Goal: Task Accomplishment & Management: Complete application form

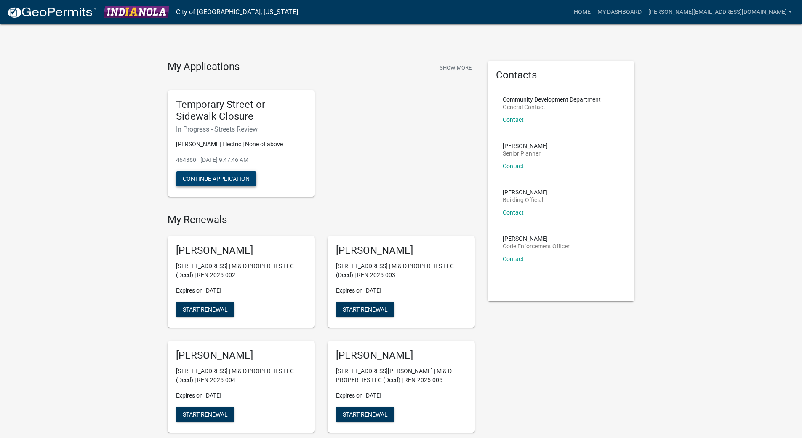
click at [227, 179] on button "Continue Application" at bounding box center [216, 178] width 80 height 15
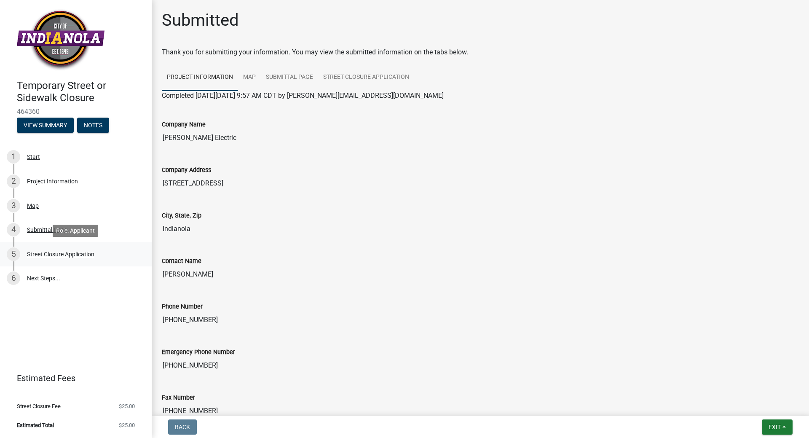
click at [53, 252] on div "Street Closure Application" at bounding box center [60, 254] width 67 height 6
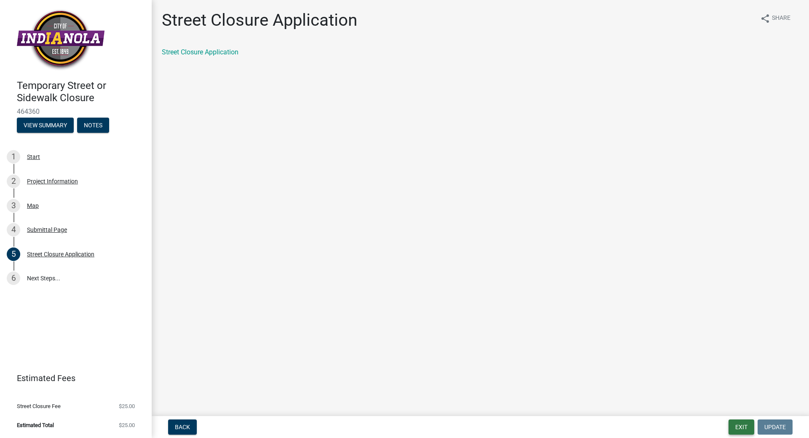
click at [747, 429] on button "Exit" at bounding box center [741, 426] width 26 height 15
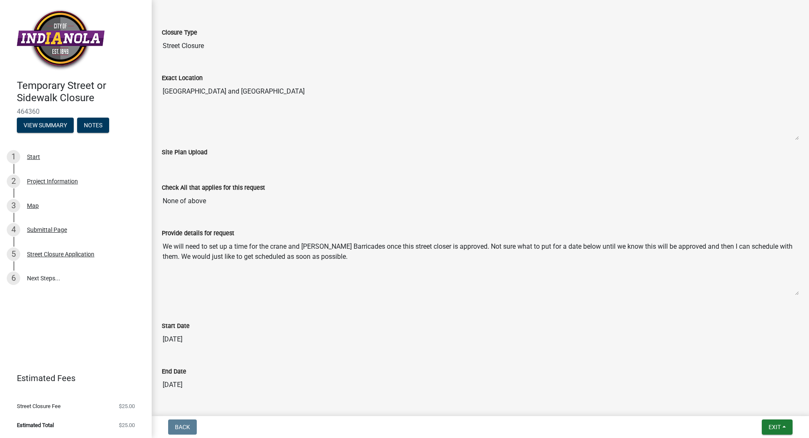
scroll to position [419, 0]
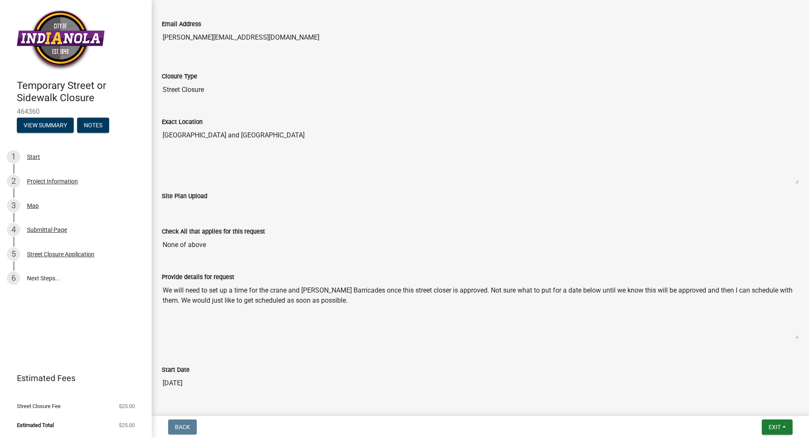
click at [195, 194] on label "Site Plan Upload" at bounding box center [184, 196] width 45 height 6
click at [768, 429] on span "Exit" at bounding box center [774, 426] width 12 height 7
click at [176, 195] on label "Site Plan Upload" at bounding box center [184, 196] width 45 height 6
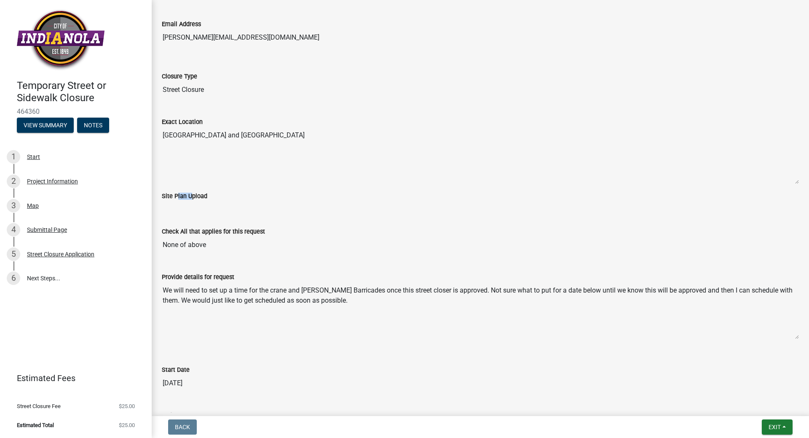
click at [176, 195] on label "Site Plan Upload" at bounding box center [184, 196] width 45 height 6
click at [38, 158] on div "Start" at bounding box center [33, 157] width 13 height 6
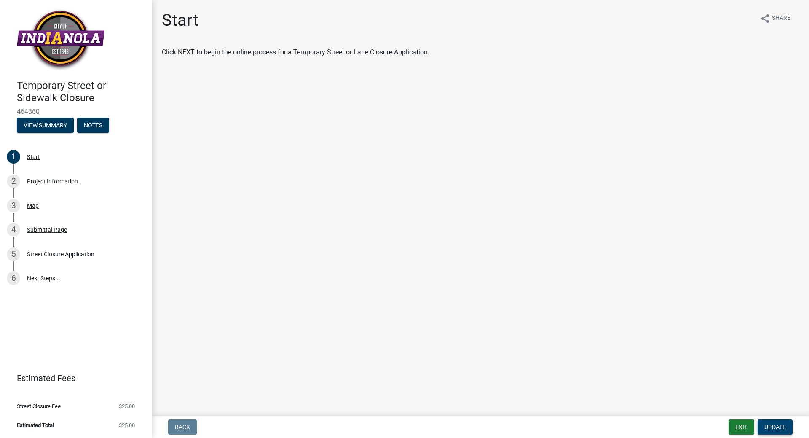
click at [771, 429] on span "Update" at bounding box center [774, 426] width 21 height 7
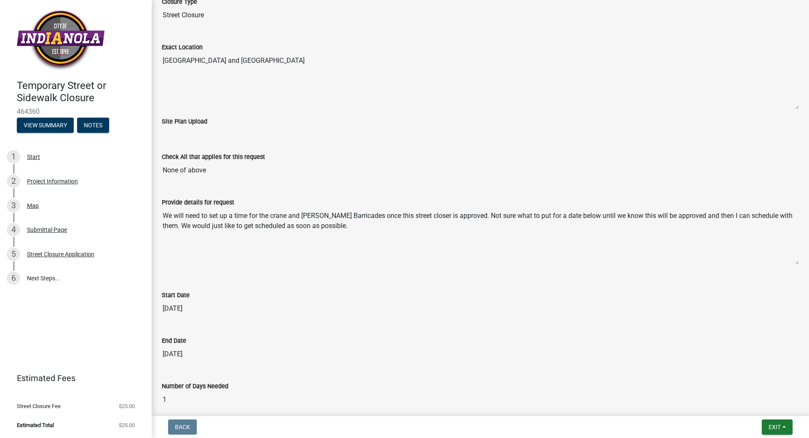
scroll to position [419, 0]
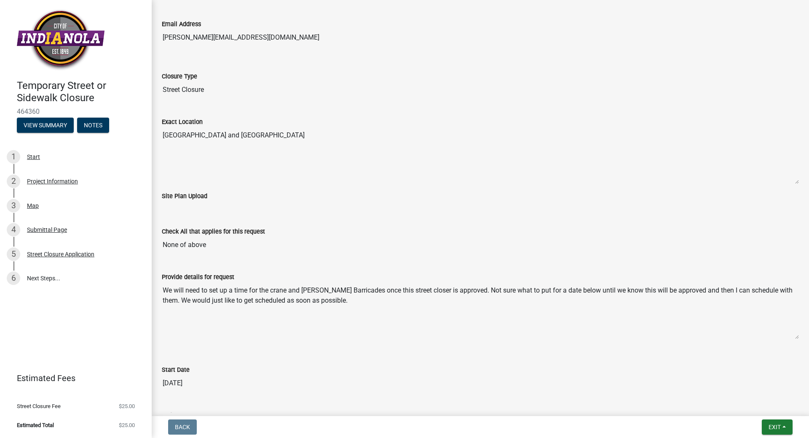
click at [197, 195] on label "Site Plan Upload" at bounding box center [184, 196] width 45 height 6
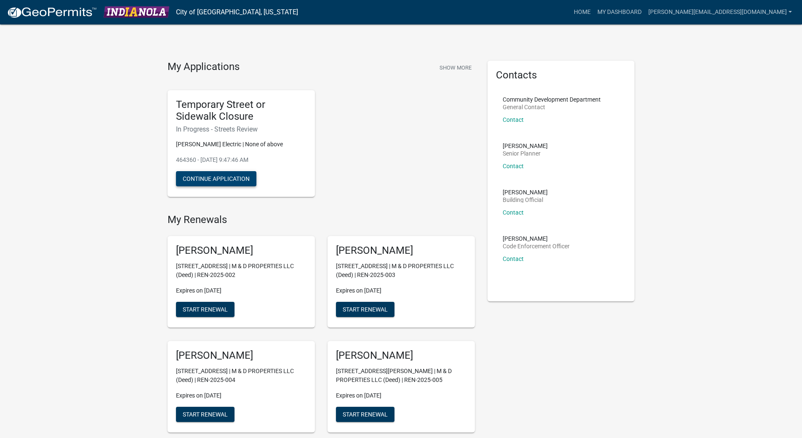
click at [225, 182] on button "Continue Application" at bounding box center [216, 178] width 80 height 15
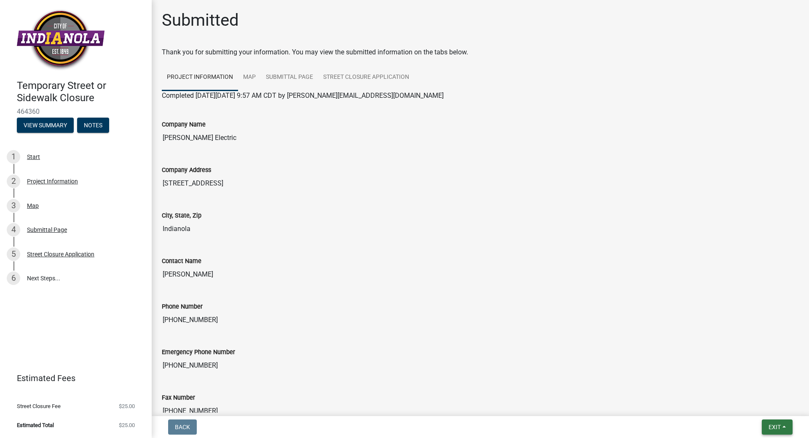
click at [771, 429] on span "Exit" at bounding box center [774, 426] width 12 height 7
click at [764, 405] on button "Save & Exit" at bounding box center [758, 405] width 67 height 20
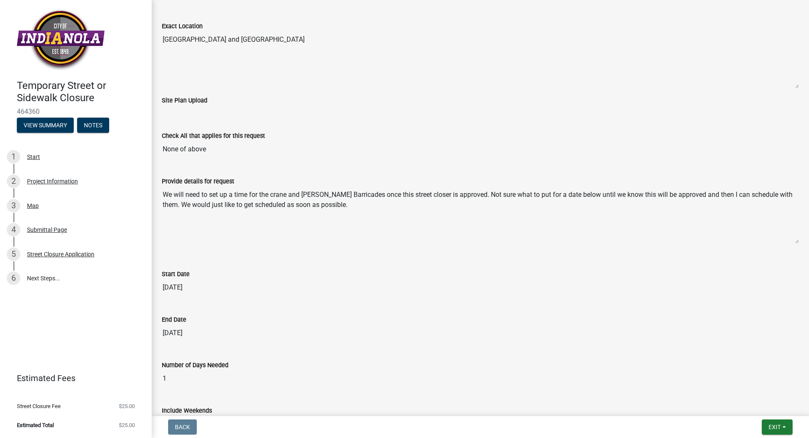
scroll to position [629, 0]
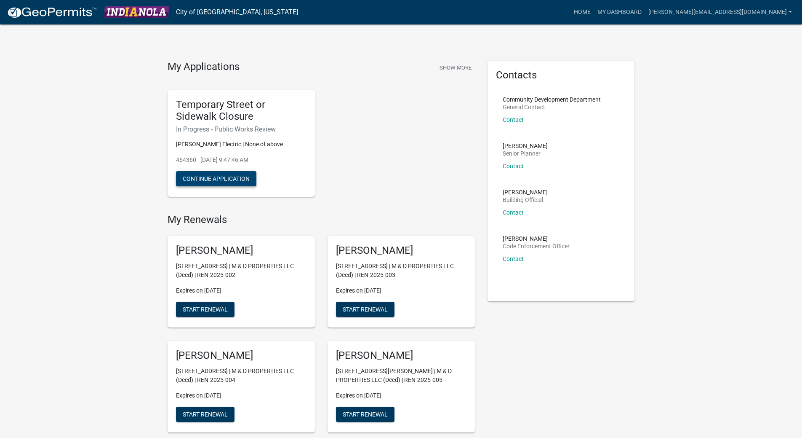
click at [230, 178] on button "Continue Application" at bounding box center [216, 178] width 80 height 15
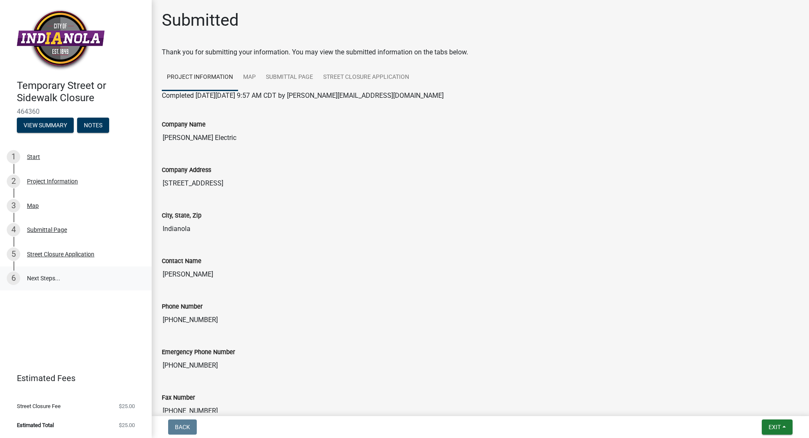
click at [57, 279] on link "6 Next Steps..." at bounding box center [76, 278] width 152 height 24
click at [42, 278] on link "6 Next Steps..." at bounding box center [76, 278] width 152 height 24
click at [37, 276] on link "6 Next Steps..." at bounding box center [76, 278] width 152 height 24
click at [45, 280] on link "6 Next Steps..." at bounding box center [76, 278] width 152 height 24
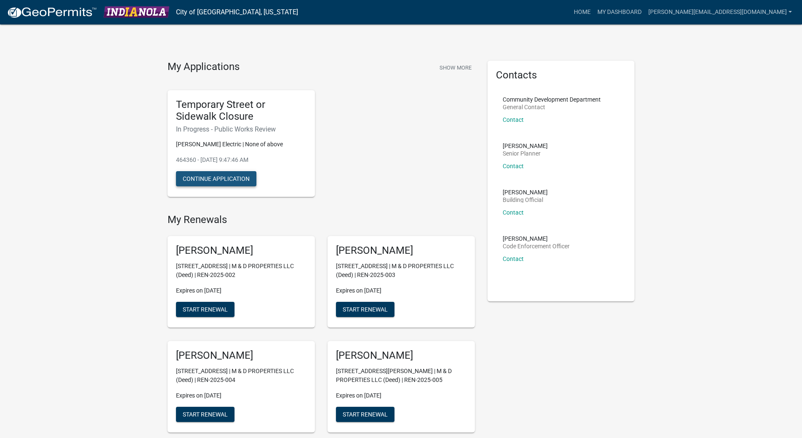
click at [242, 181] on button "Continue Application" at bounding box center [216, 178] width 80 height 15
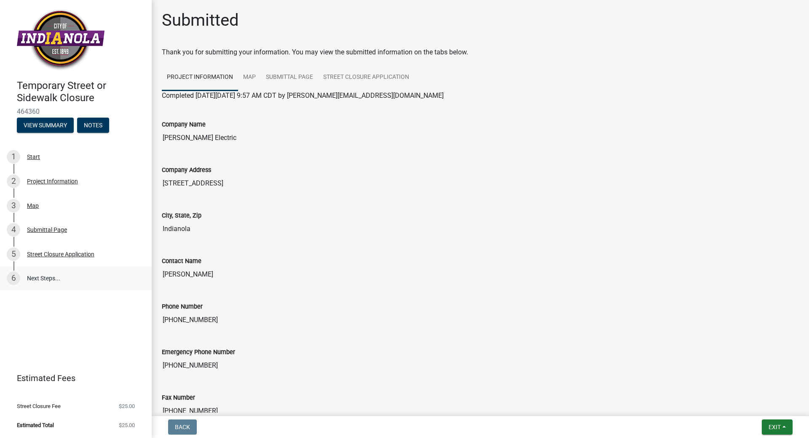
click at [51, 280] on link "6 Next Steps..." at bounding box center [76, 278] width 152 height 24
